Goal: Find specific page/section

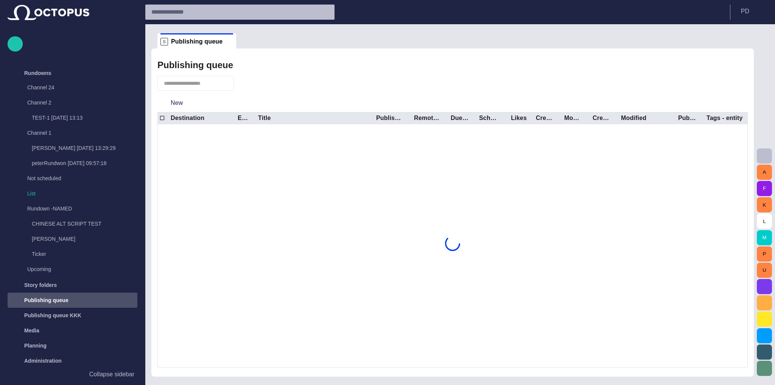
scroll to position [153, 0]
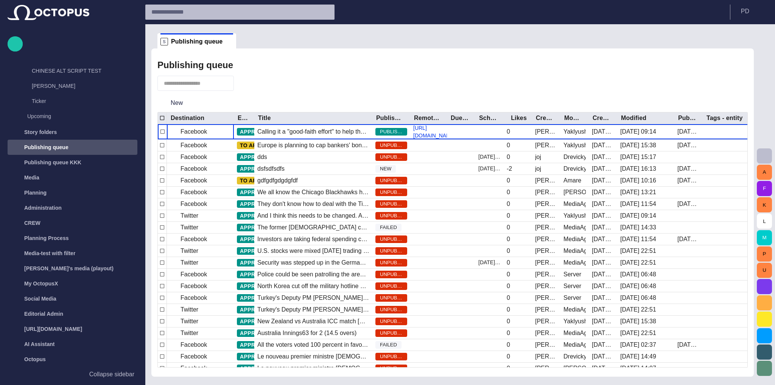
click at [764, 154] on span "button" at bounding box center [764, 155] width 9 height 9
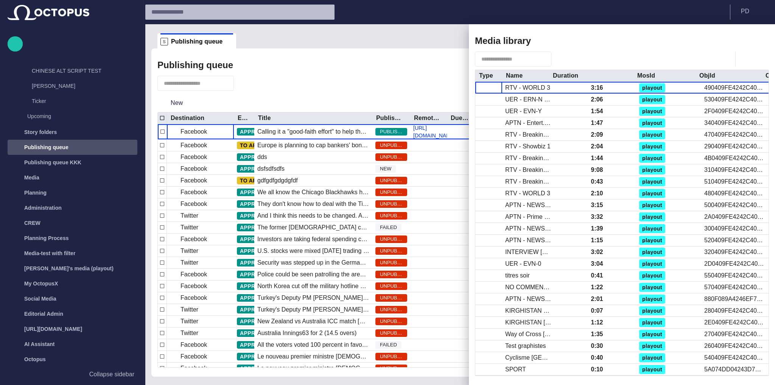
drag, startPoint x: 625, startPoint y: 75, endPoint x: 519, endPoint y: 117, distance: 113.7
click at [548, 75] on div at bounding box center [550, 76] width 4 height 12
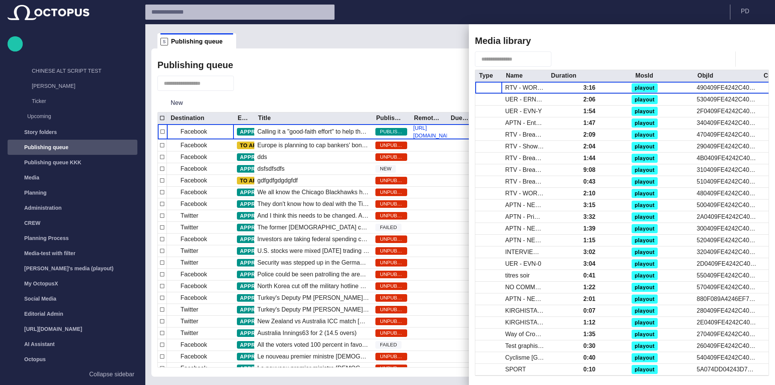
drag, startPoint x: 548, startPoint y: 76, endPoint x: 406, endPoint y: 81, distance: 142.5
click at [549, 76] on div at bounding box center [548, 76] width 4 height 12
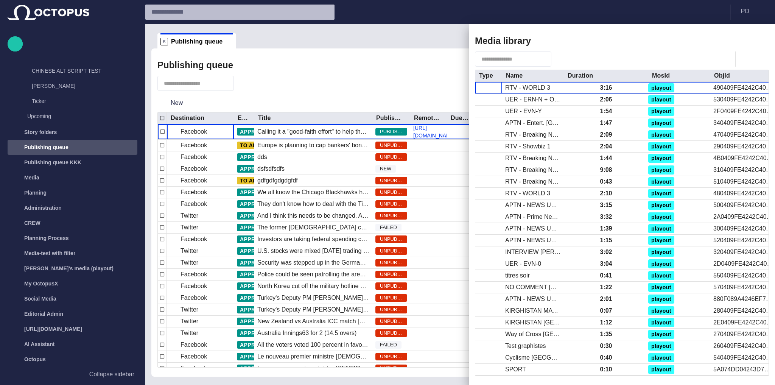
click at [406, 81] on div at bounding box center [387, 192] width 775 height 385
click at [756, 41] on span "button" at bounding box center [758, 40] width 9 height 9
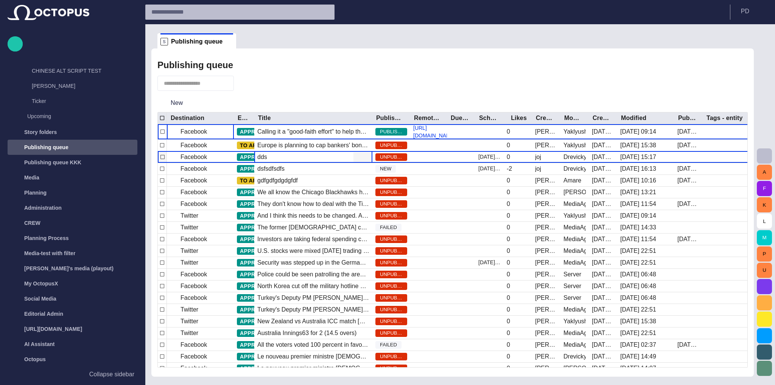
click at [290, 154] on div "dds" at bounding box center [313, 156] width 118 height 11
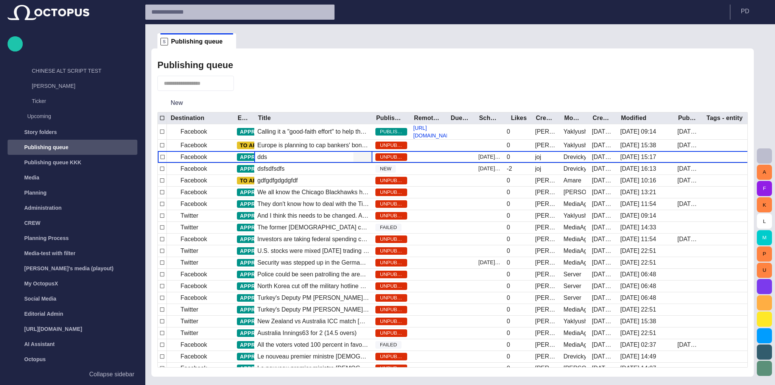
drag, startPoint x: 348, startPoint y: 53, endPoint x: 345, endPoint y: 48, distance: 5.7
click at [348, 52] on div "Publishing queue New Destination Editorial status Title Publishing status Remot…" at bounding box center [452, 212] width 603 height 328
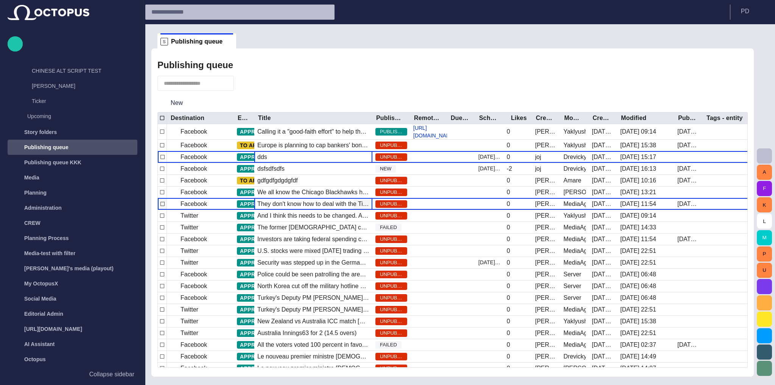
click at [312, 198] on div "They don't know how to deal with the Tibetan issue. And I think this shows comp…" at bounding box center [313, 203] width 118 height 11
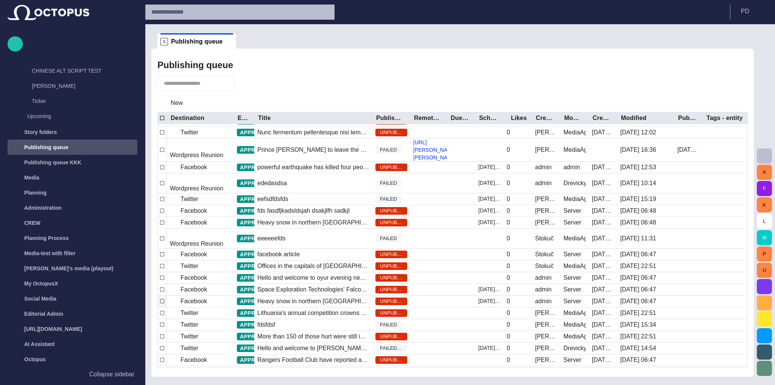
scroll to position [283, 0]
